Goal: Task Accomplishment & Management: Use online tool/utility

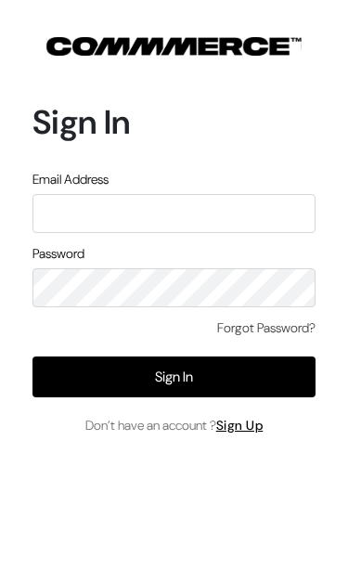
click at [256, 219] on input "text" at bounding box center [173, 213] width 283 height 39
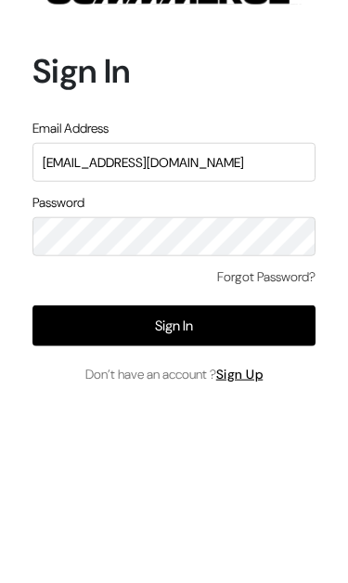
type input "[EMAIL_ADDRESS][DOMAIN_NAME]"
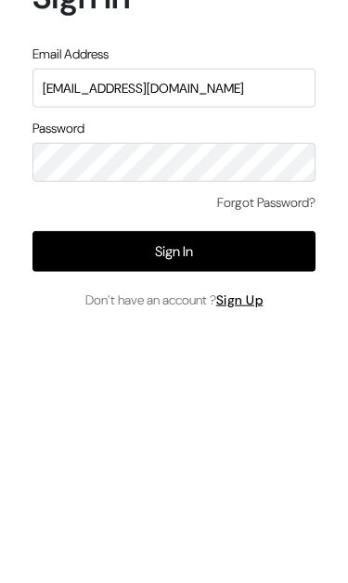
click at [263, 356] on button "Sign In" at bounding box center [173, 376] width 283 height 41
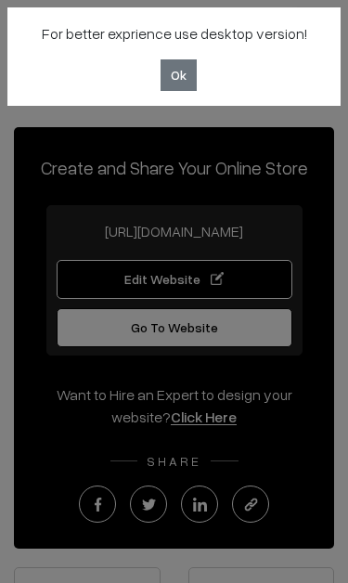
click at [194, 70] on button "Ok" at bounding box center [178, 75] width 36 height 32
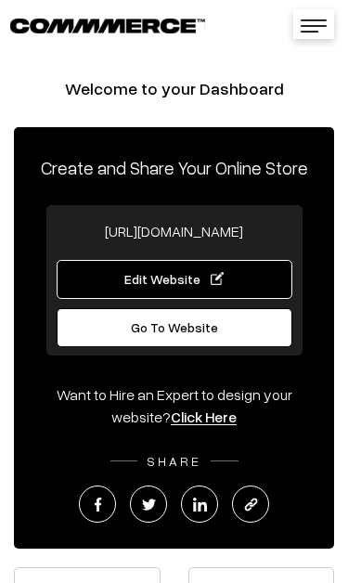
click at [313, 20] on img at bounding box center [314, 25] width 26 height 13
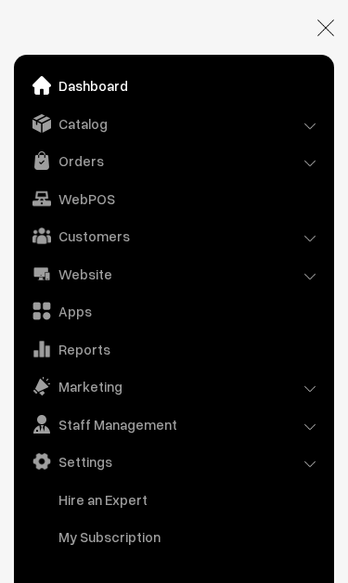
click at [331, 24] on img at bounding box center [325, 27] width 17 height 17
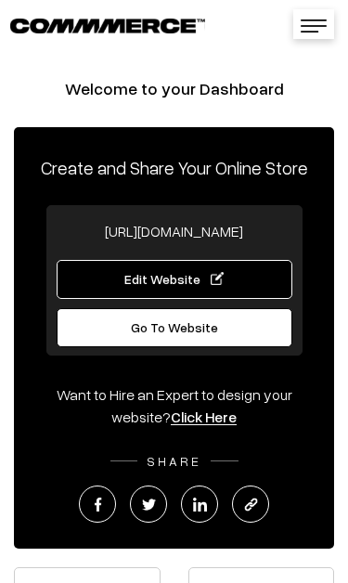
click at [325, 27] on img at bounding box center [314, 25] width 26 height 13
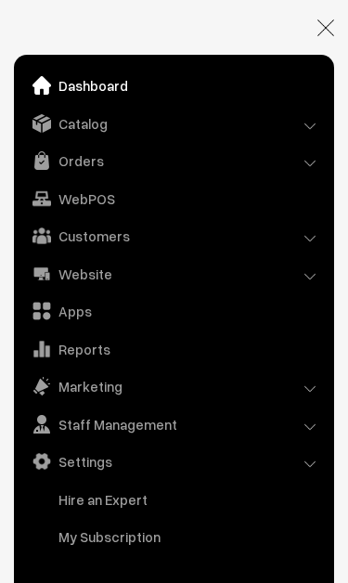
click at [75, 91] on link "Dashboard" at bounding box center [173, 85] width 308 height 33
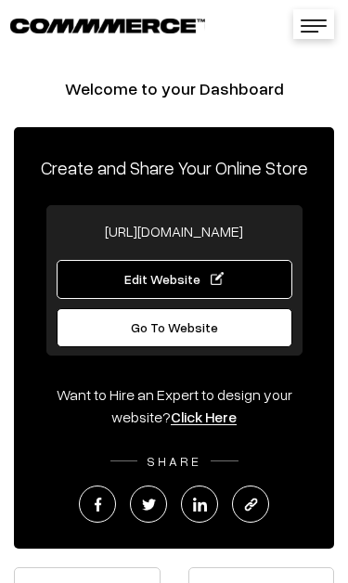
click at [316, 21] on img at bounding box center [314, 25] width 26 height 13
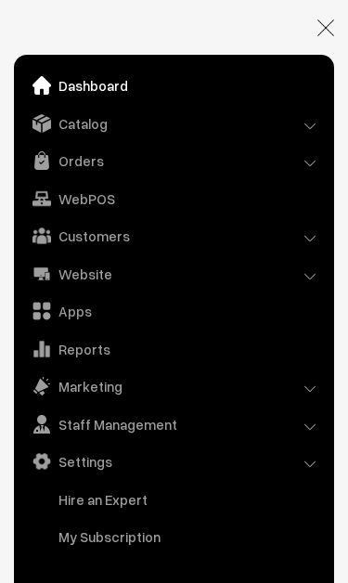
click at [65, 203] on link "WebPOS" at bounding box center [173, 198] width 308 height 33
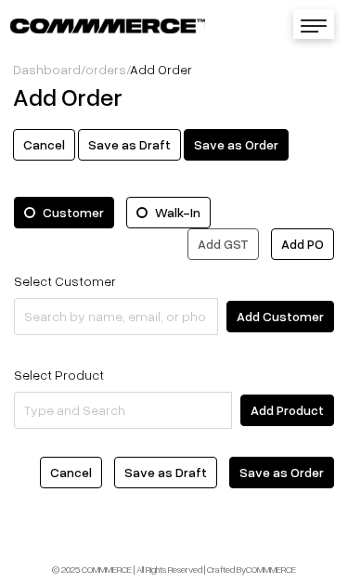
click at [305, 31] on img at bounding box center [314, 25] width 26 height 13
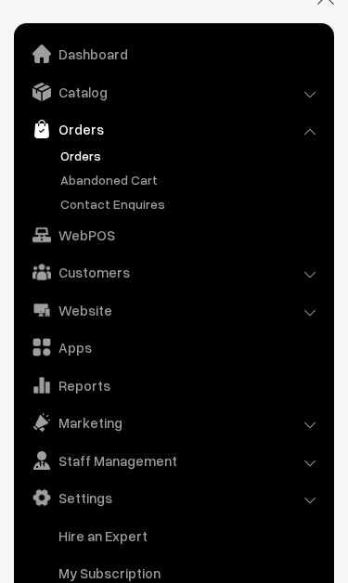
scroll to position [32, 0]
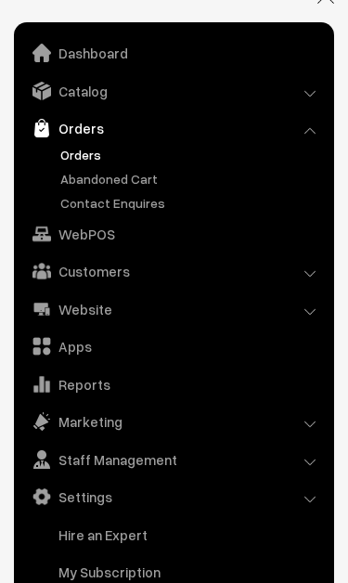
click at [112, 300] on link "Website" at bounding box center [173, 308] width 308 height 33
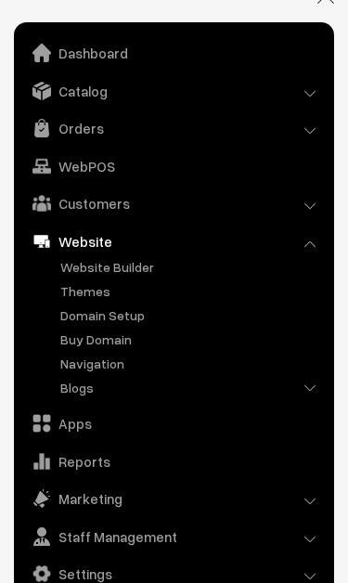
click at [137, 262] on link "Website Builder" at bounding box center [191, 266] width 271 height 19
